Goal: Check status: Check status

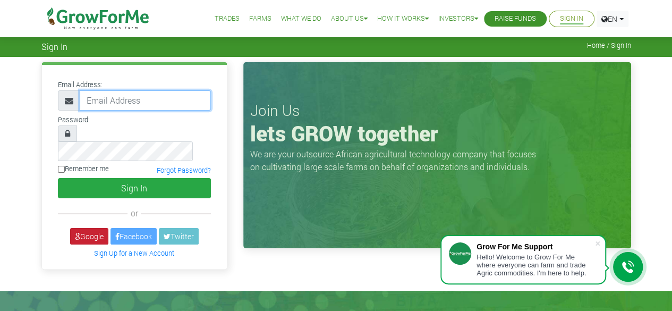
type input "50000"
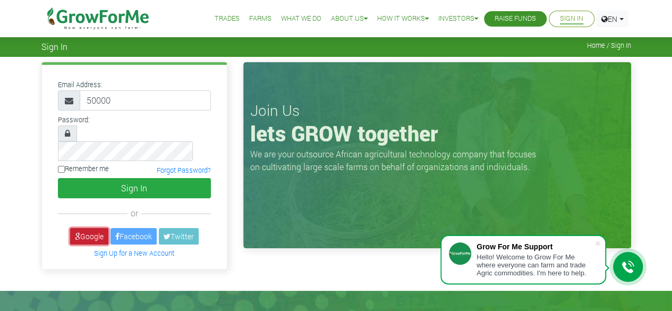
click at [97, 228] on link "Google" at bounding box center [89, 236] width 38 height 16
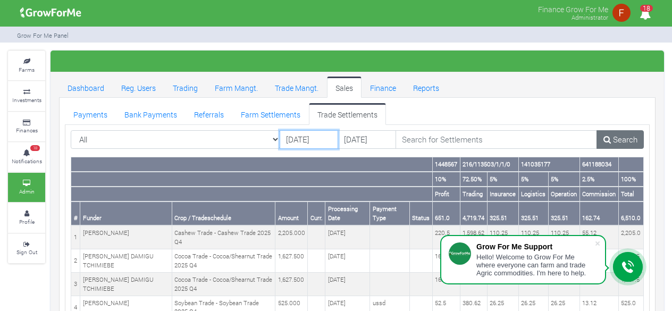
click at [312, 135] on input "[DATE]" at bounding box center [308, 139] width 58 height 19
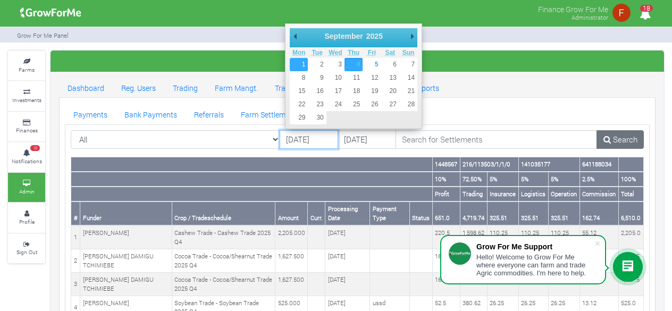
type input "[DATE]"
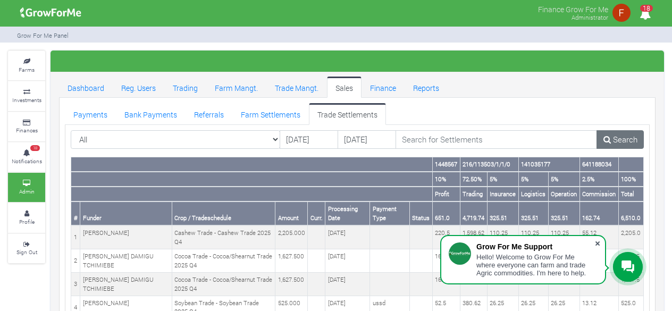
click at [598, 243] on span at bounding box center [597, 243] width 11 height 11
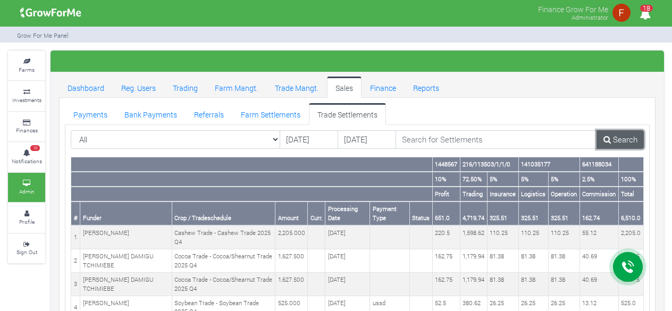
click at [615, 141] on link "Search" at bounding box center [619, 139] width 47 height 19
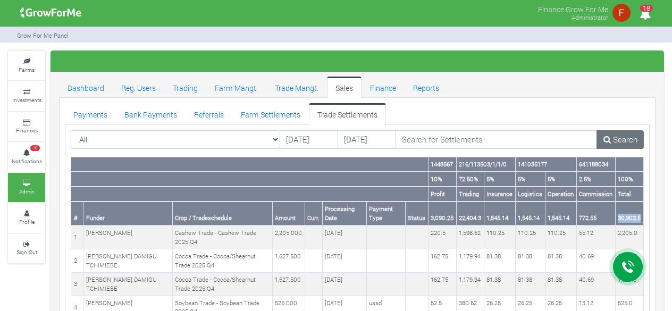
drag, startPoint x: 619, startPoint y: 215, endPoint x: 641, endPoint y: 217, distance: 21.9
click at [641, 217] on th "30,902.5" at bounding box center [629, 213] width 28 height 24
copy th "30,902.5"
click at [282, 116] on link "Farm Settlements" at bounding box center [270, 113] width 77 height 21
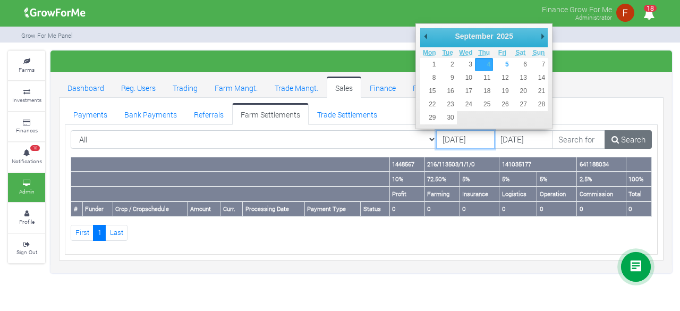
click at [436, 138] on input "[DATE]" at bounding box center [465, 139] width 58 height 19
type input "[DATE]"
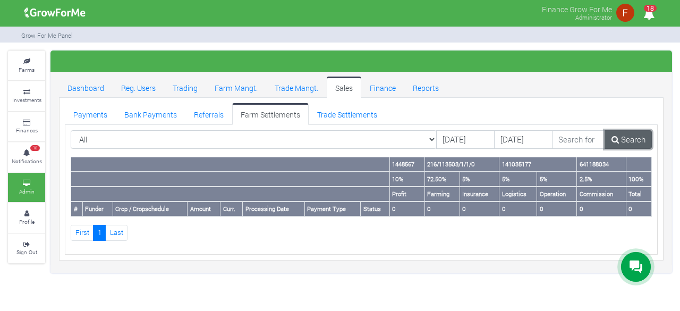
click at [627, 138] on link "Search" at bounding box center [628, 139] width 47 height 19
click at [626, 142] on link "Search" at bounding box center [628, 139] width 47 height 19
